Goal: Information Seeking & Learning: Learn about a topic

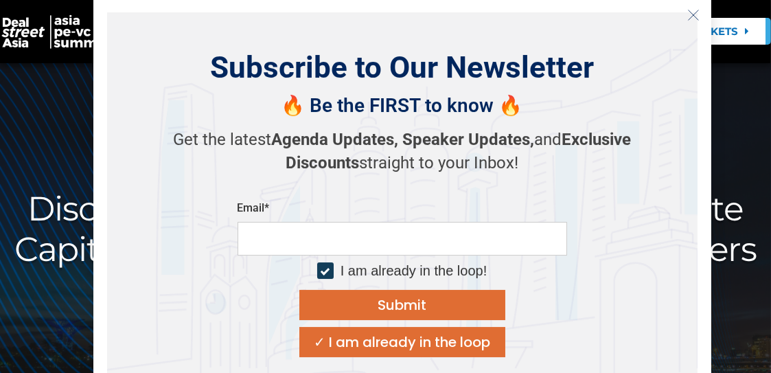
click at [692, 14] on line "Close" at bounding box center [693, 15] width 10 height 10
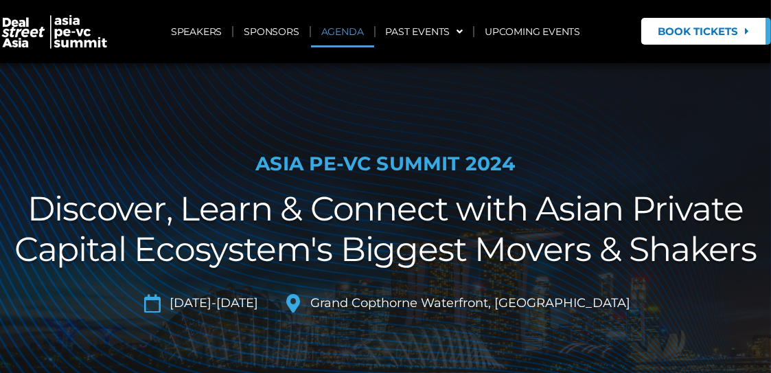
click at [342, 34] on link "AGENDA" at bounding box center [342, 32] width 63 height 32
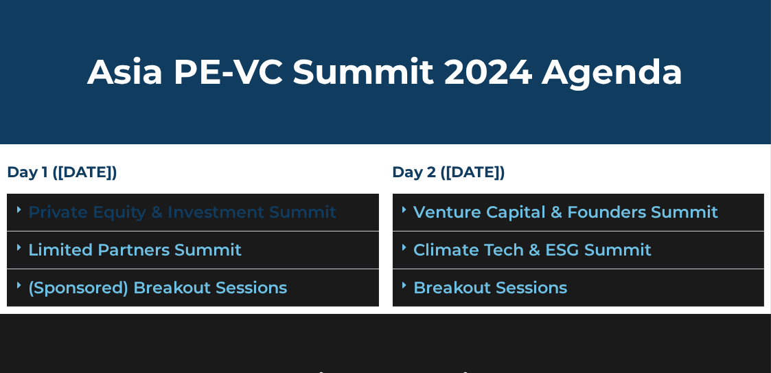
click at [264, 207] on link "Private Equity & Investment Summit" at bounding box center [182, 212] width 308 height 20
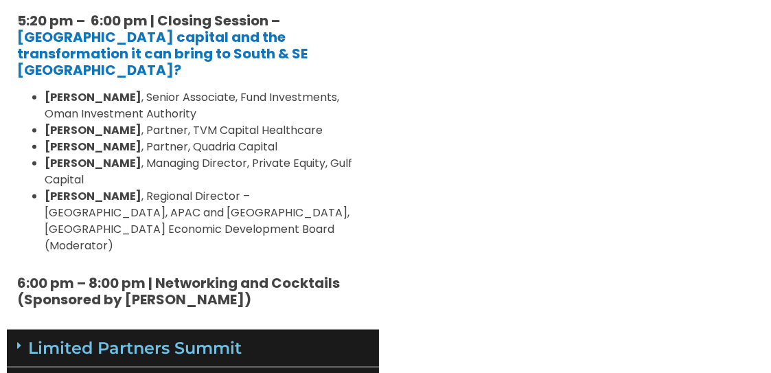
scroll to position [2059, 0]
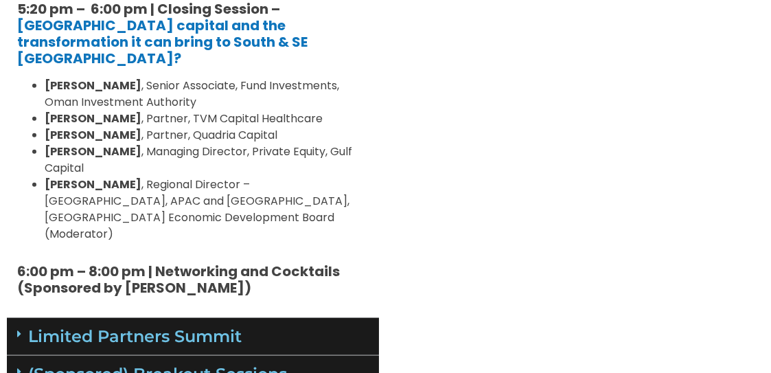
click at [276, 318] on div "Limited Partners Summit" at bounding box center [193, 337] width 372 height 38
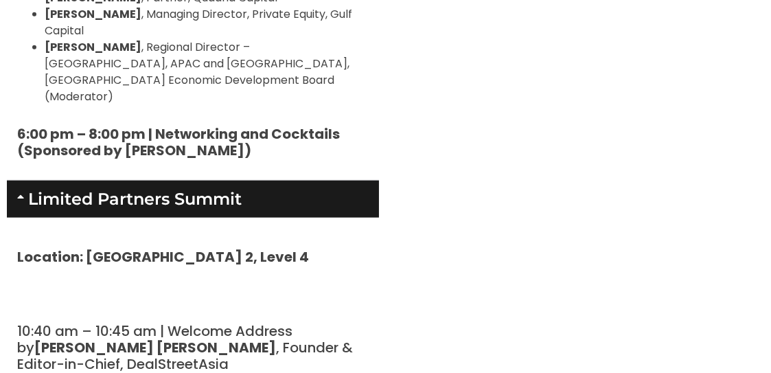
scroll to position [2265, 0]
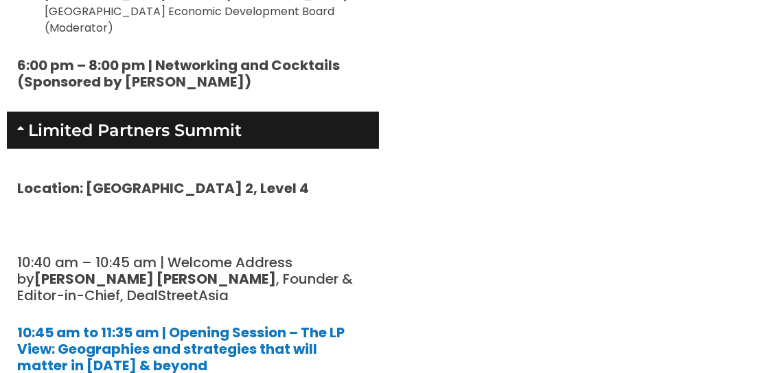
drag, startPoint x: 140, startPoint y: 294, endPoint x: 65, endPoint y: 304, distance: 75.5
drag, startPoint x: 43, startPoint y: 292, endPoint x: 78, endPoint y: 312, distance: 40.9
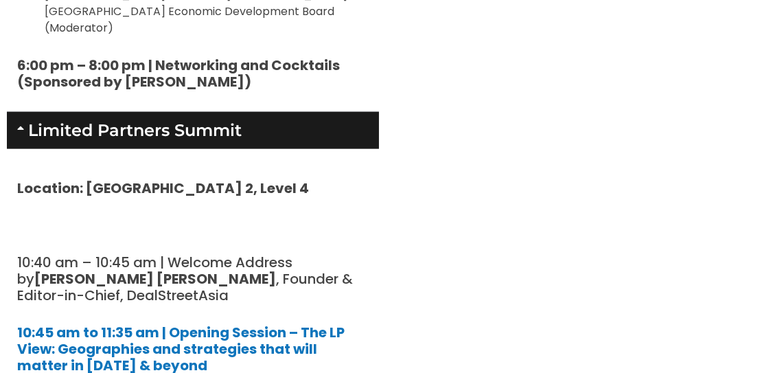
copy li "[PERSON_NAME] [PERSON_NAME] , Regional Lead, [GEOGRAPHIC_DATA] & the Pacific Fu…"
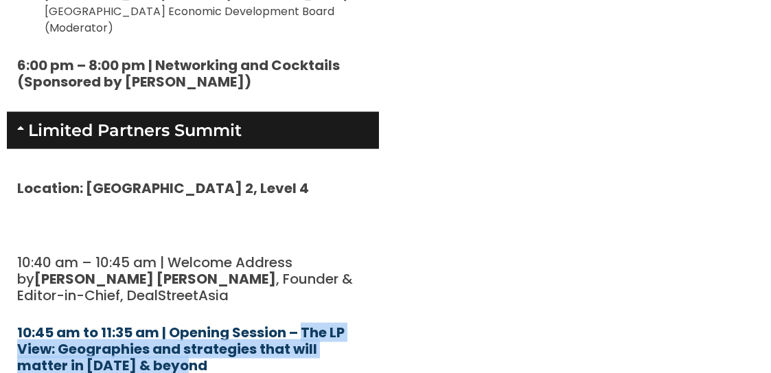
drag, startPoint x: 150, startPoint y: 202, endPoint x: 302, endPoint y: 172, distance: 154.7
click at [302, 324] on h5 "10:45 am to 11:35 am | Opening Session – The LP View: Geographies and strategie…" at bounding box center [192, 348] width 351 height 49
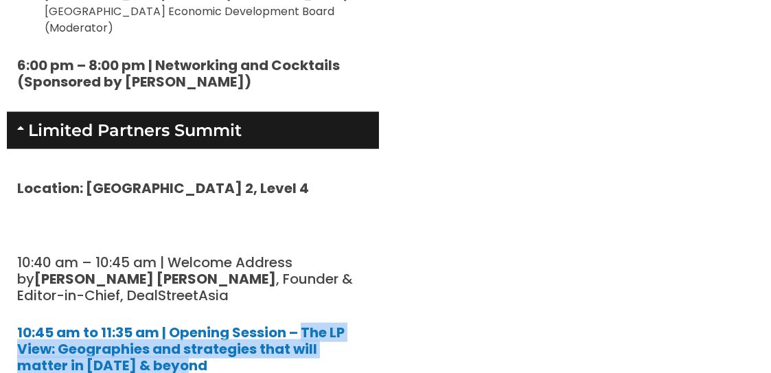
copy link "The LP View: Geographies and strategies that will matter in [DATE] & beyond"
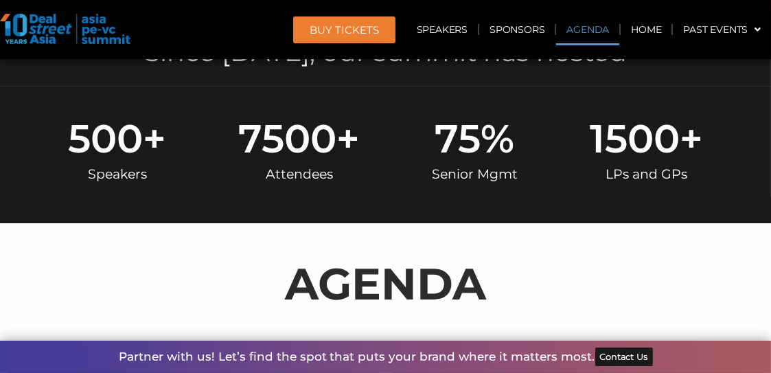
scroll to position [343, 0]
